Goal: Find specific page/section: Find specific page/section

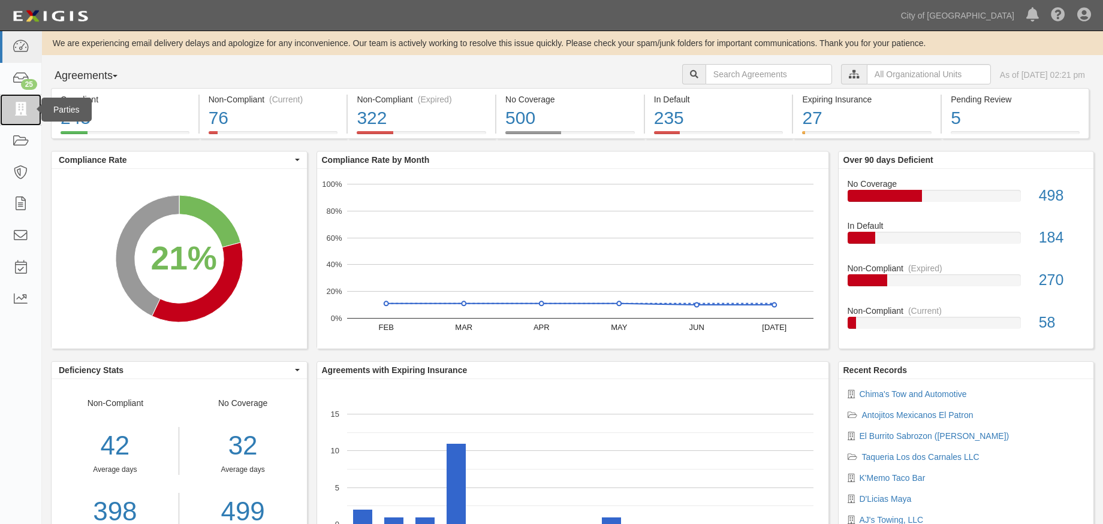
click at [19, 109] on icon at bounding box center [20, 110] width 17 height 14
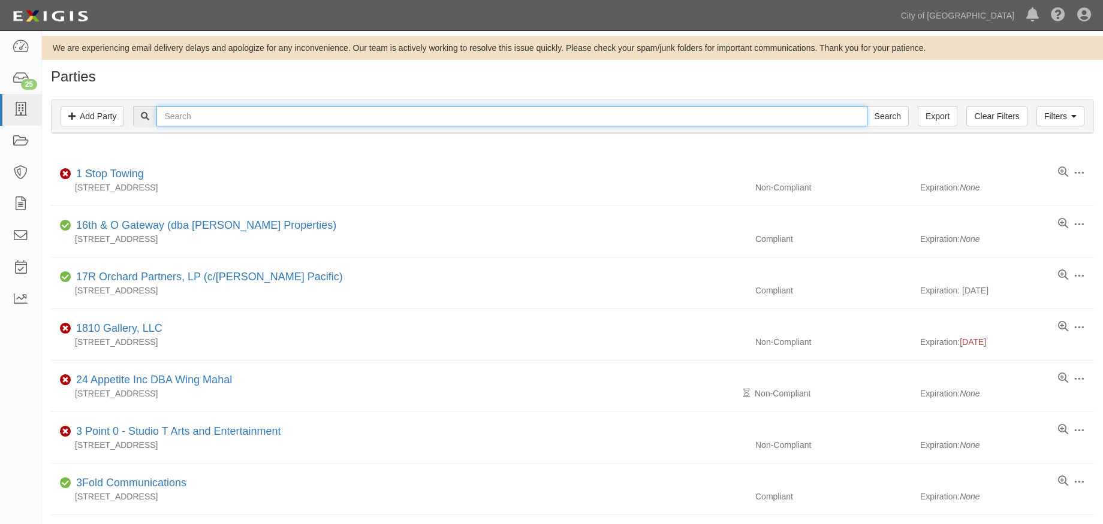
click at [220, 120] on input "text" at bounding box center [511, 116] width 710 height 20
type input "nielo"
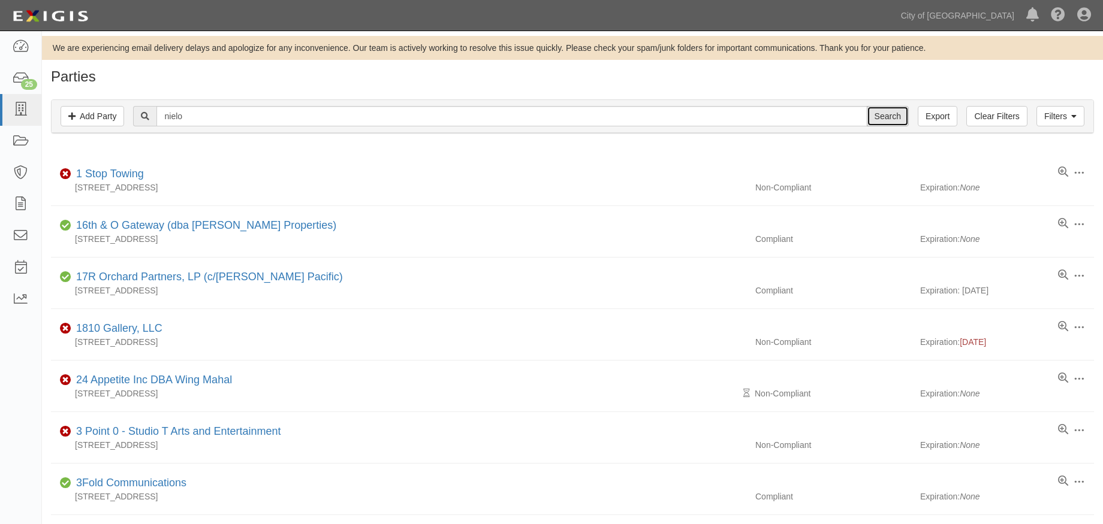
click at [882, 113] on input "Search" at bounding box center [888, 116] width 42 height 20
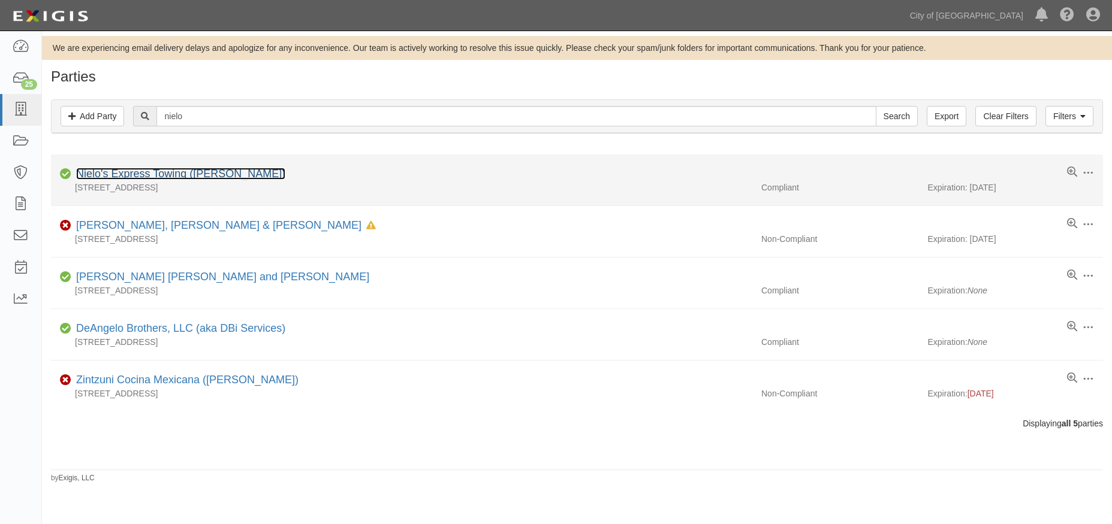
click at [237, 172] on link "Nielo's Express Towing ([PERSON_NAME])" at bounding box center [180, 174] width 209 height 12
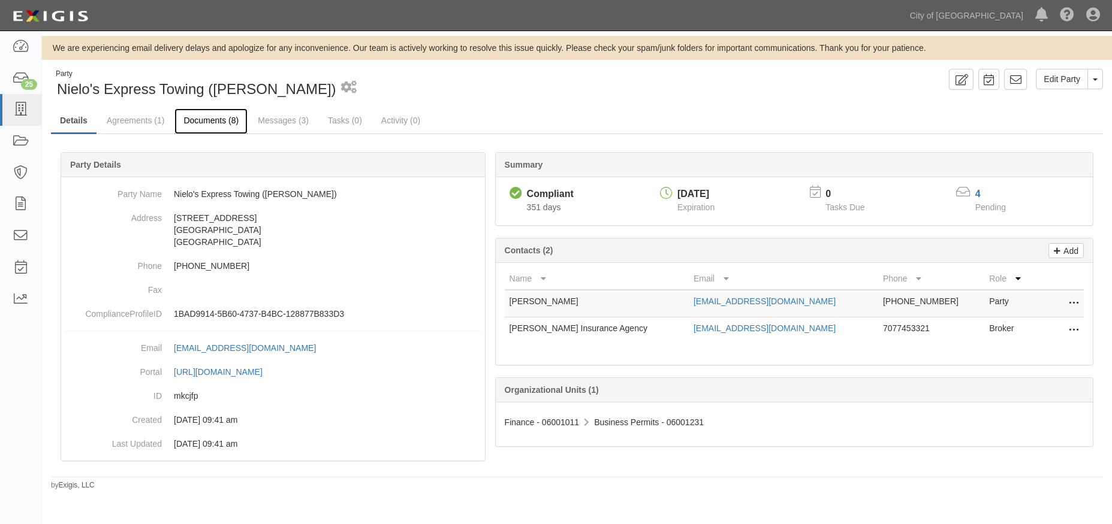
click at [206, 124] on link "Documents (8)" at bounding box center [210, 121] width 73 height 26
